Goal: Information Seeking & Learning: Learn about a topic

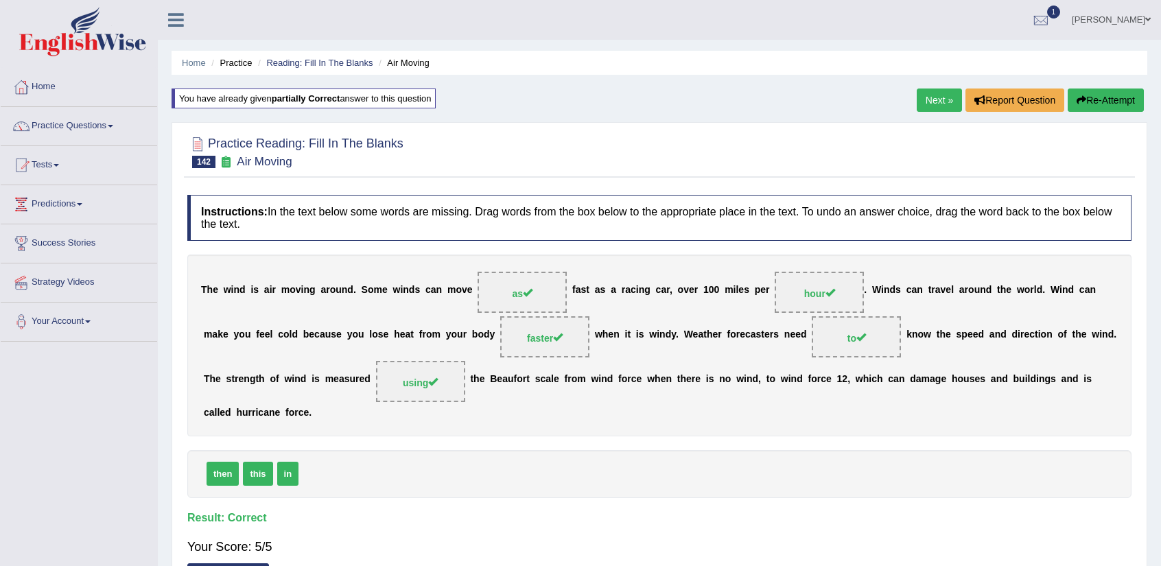
click at [925, 93] on link "Next »" at bounding box center [939, 100] width 45 height 23
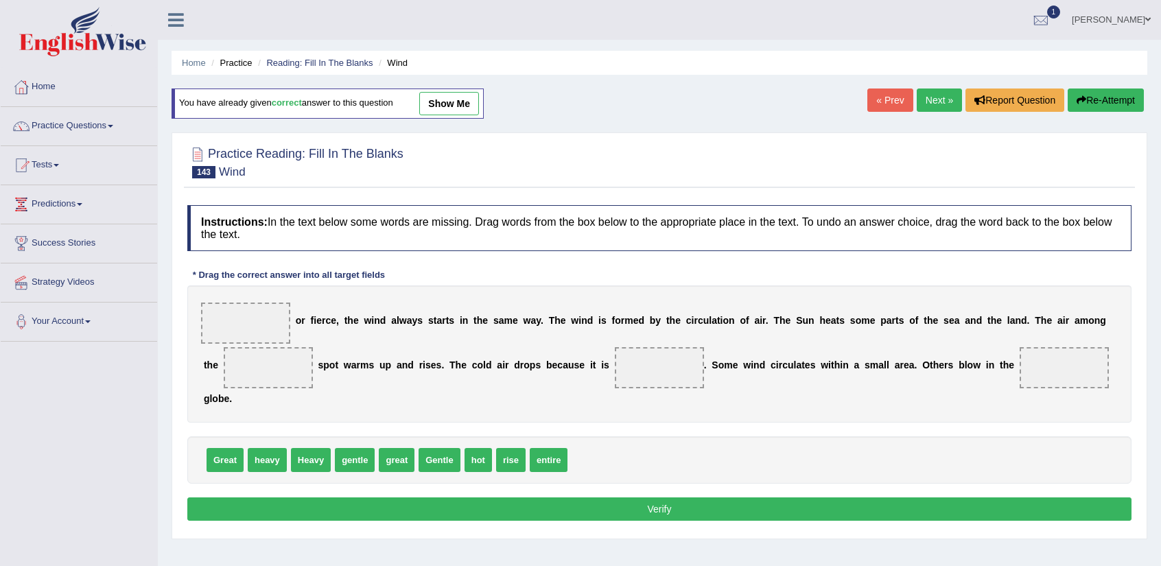
click at [933, 93] on link "Next »" at bounding box center [939, 100] width 45 height 23
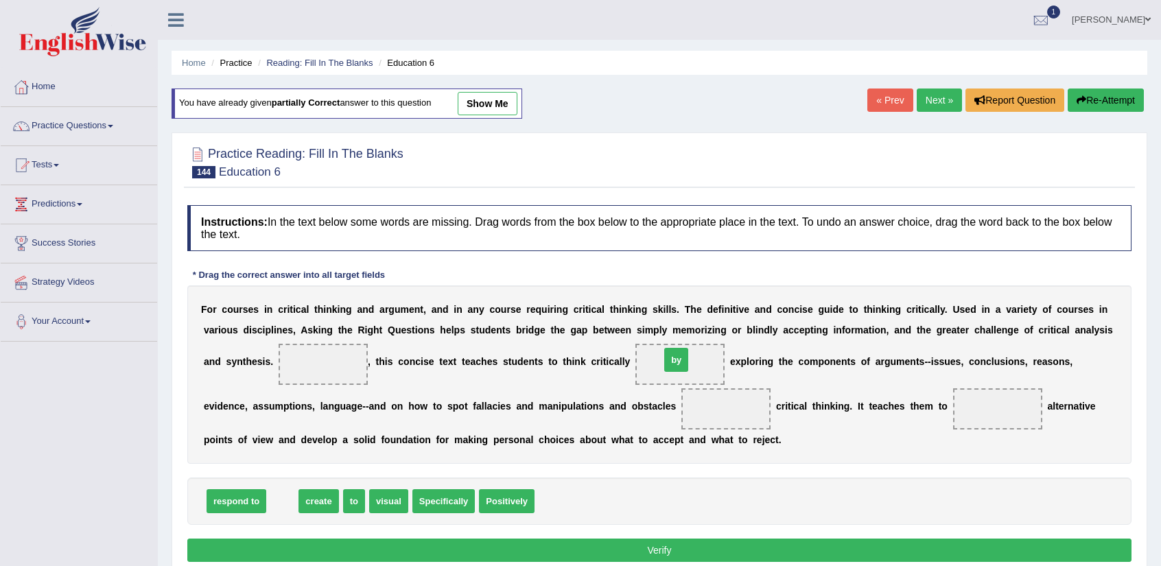
drag, startPoint x: 284, startPoint y: 495, endPoint x: 678, endPoint y: 353, distance: 418.5
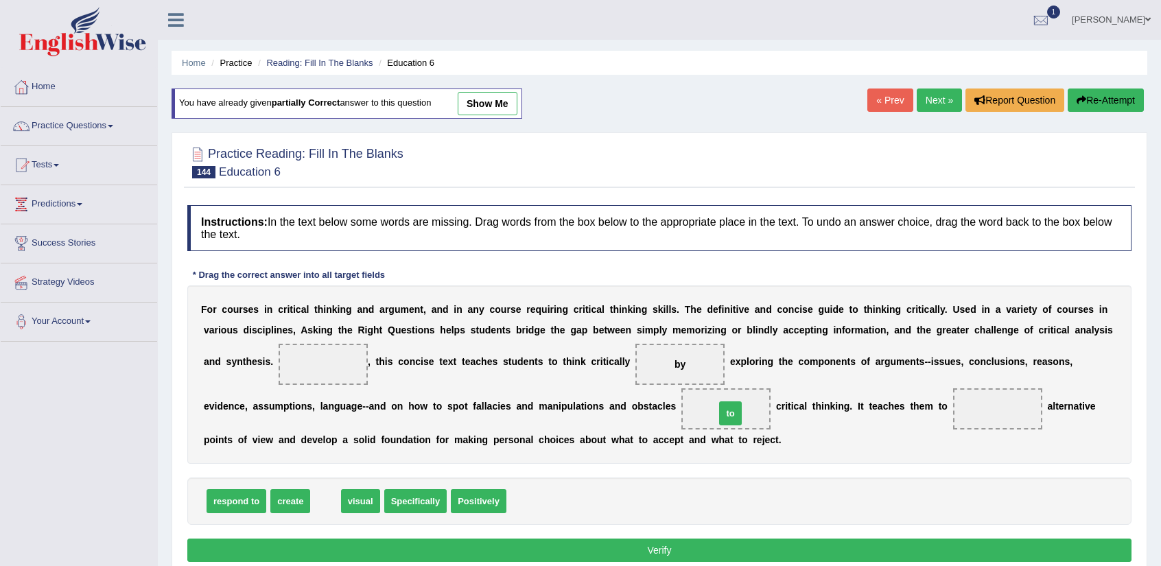
drag, startPoint x: 329, startPoint y: 503, endPoint x: 734, endPoint y: 415, distance: 414.3
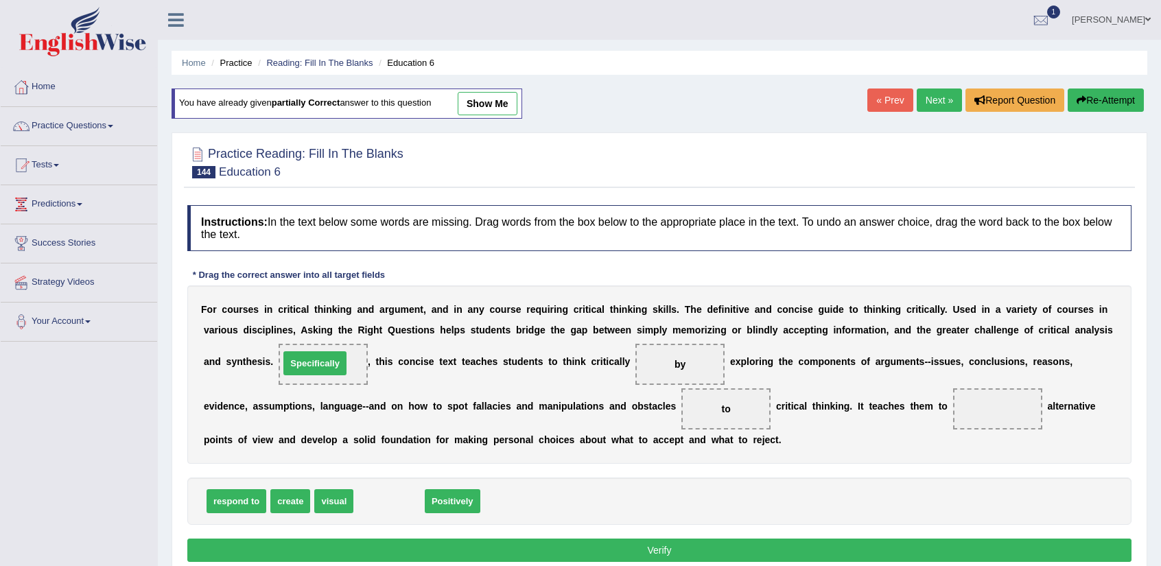
drag, startPoint x: 409, startPoint y: 504, endPoint x: 335, endPoint y: 366, distance: 156.6
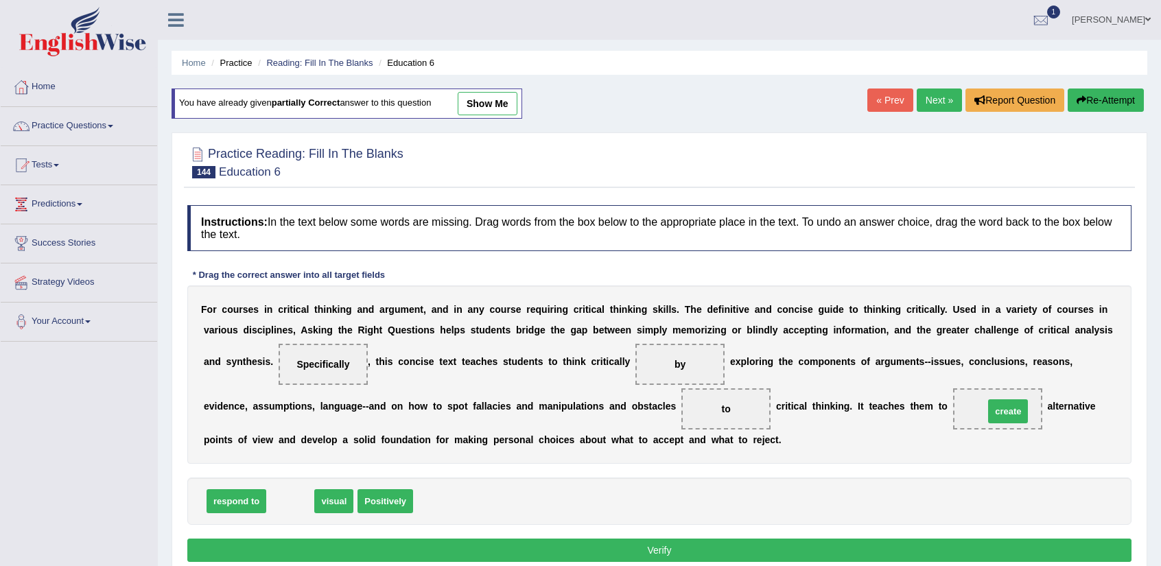
drag, startPoint x: 284, startPoint y: 505, endPoint x: 1002, endPoint y: 415, distance: 723.4
click at [656, 555] on button "Verify" at bounding box center [659, 550] width 944 height 23
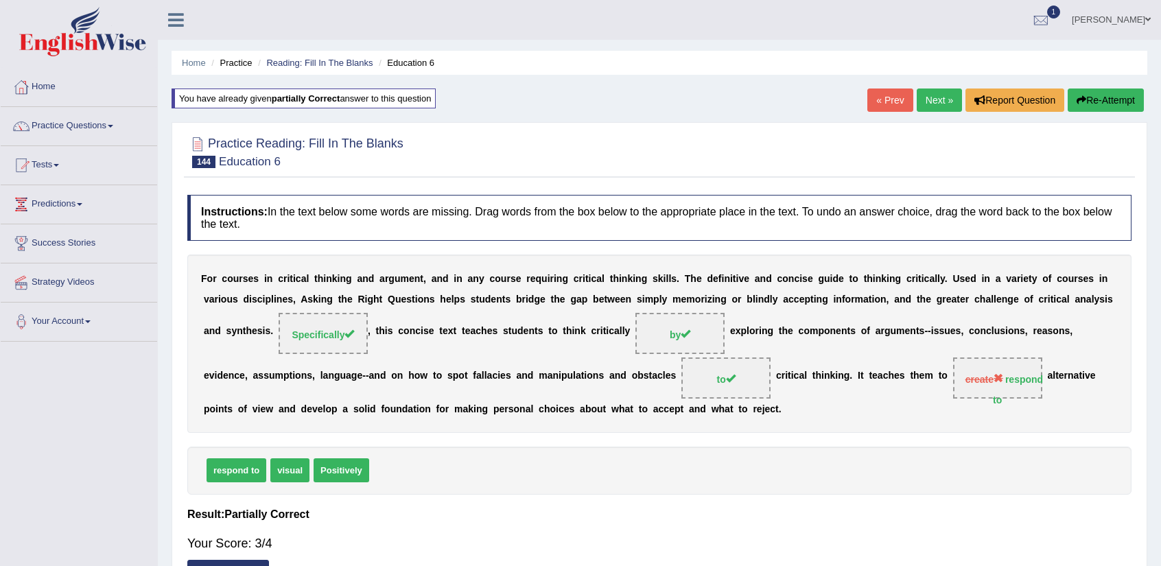
click at [920, 93] on link "Next »" at bounding box center [939, 100] width 45 height 23
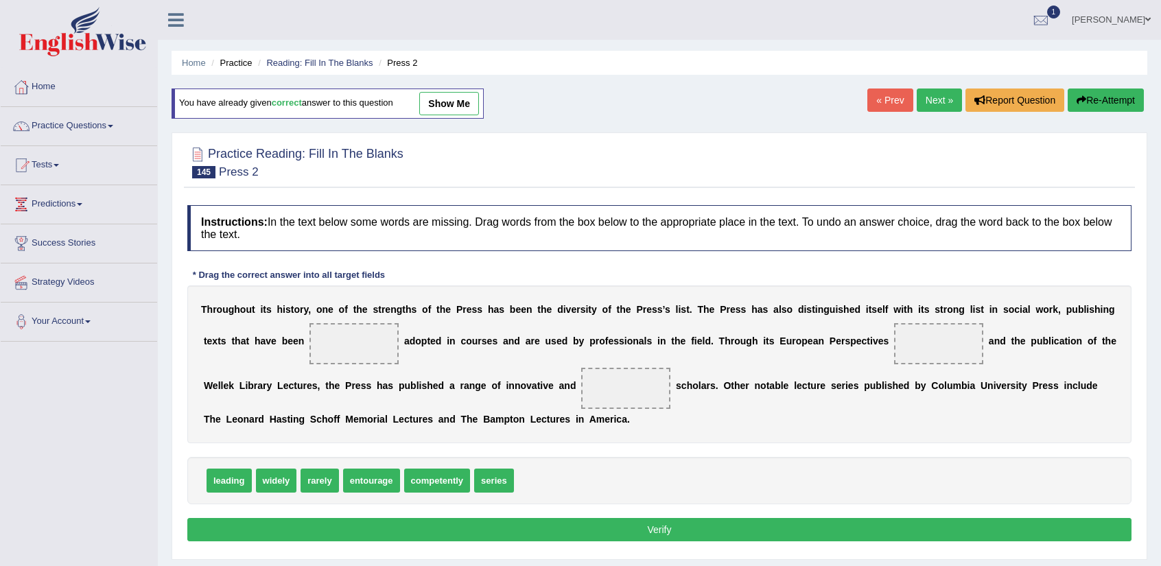
scroll to position [154, 0]
